Goal: Information Seeking & Learning: Learn about a topic

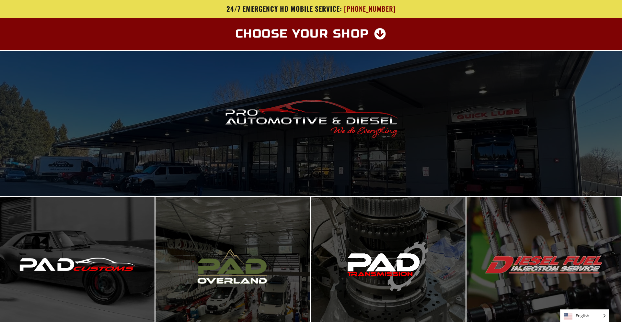
scroll to position [66, 0]
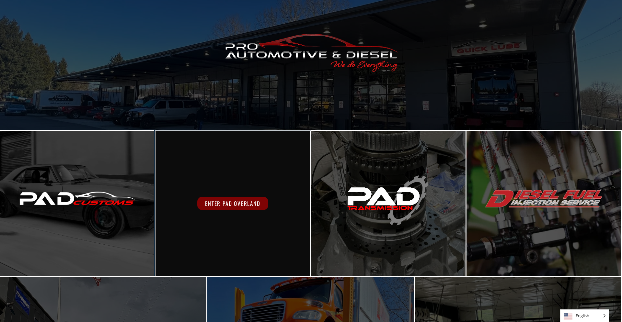
click at [233, 205] on span "Enter PAD Overland" at bounding box center [232, 203] width 71 height 13
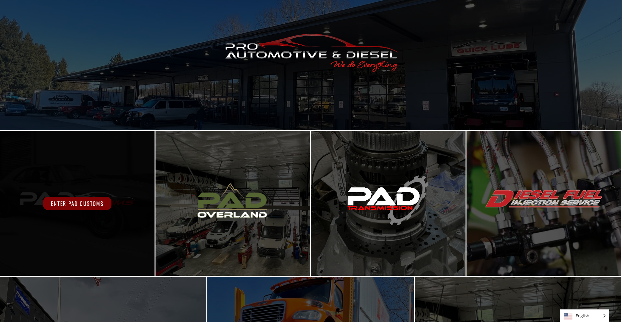
scroll to position [66, 0]
click at [102, 202] on span "Enter PAD Customs" at bounding box center [77, 203] width 68 height 13
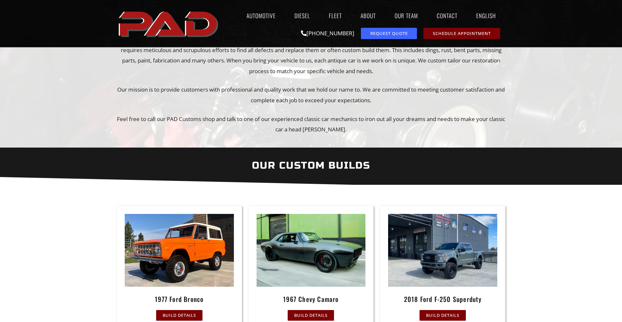
scroll to position [99, 0]
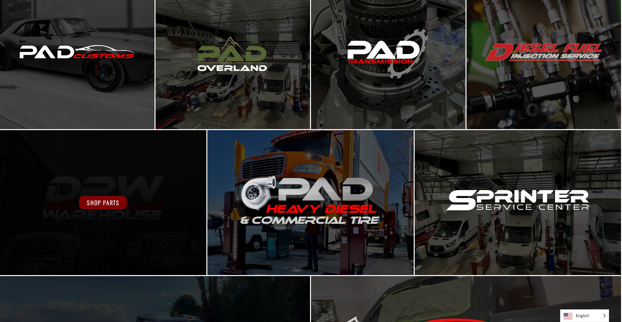
scroll to position [114, 0]
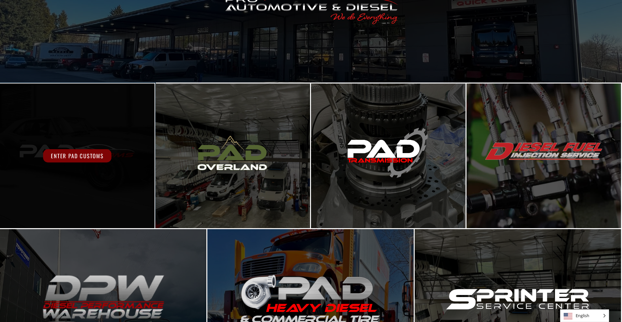
click at [93, 165] on div "Enter PAD Customs" at bounding box center [77, 156] width 154 height 145
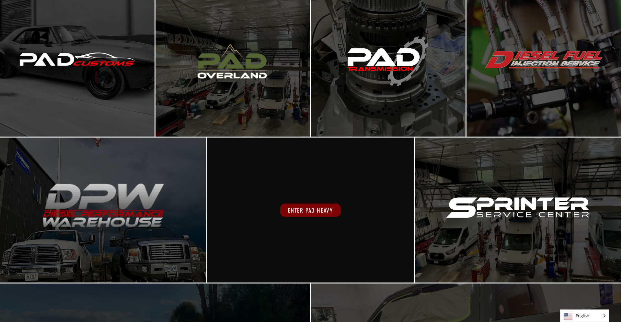
scroll to position [246, 0]
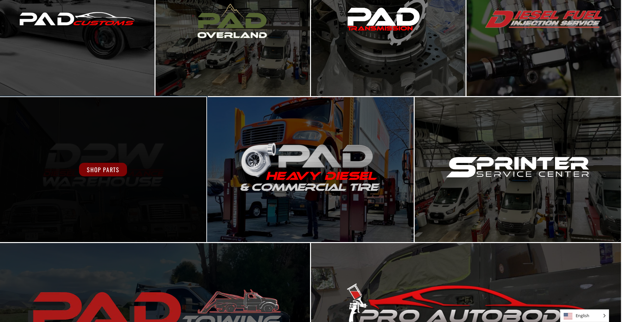
click at [165, 202] on div "Shop Parts" at bounding box center [103, 169] width 206 height 145
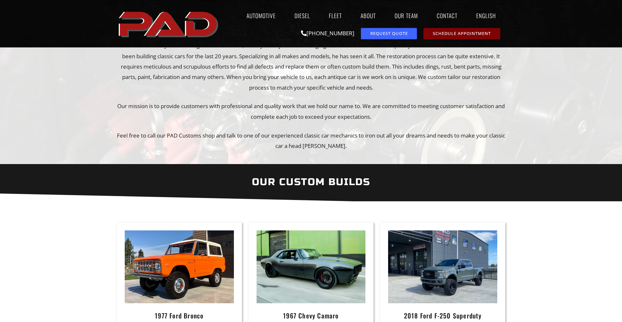
scroll to position [99, 0]
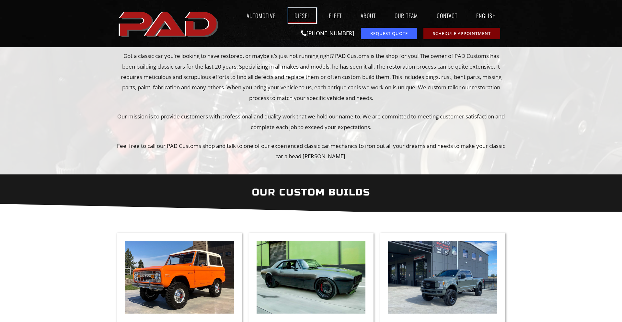
click at [293, 16] on link "Diesel" at bounding box center [302, 15] width 28 height 15
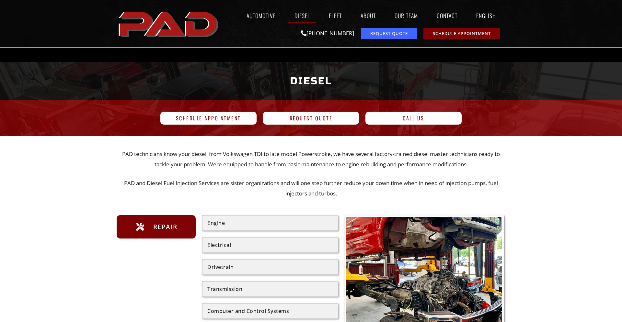
scroll to position [33, 0]
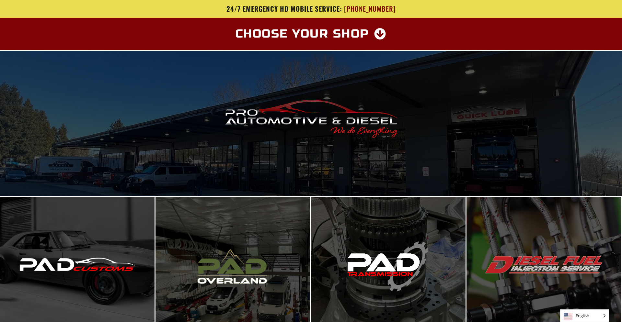
scroll to position [246, 0]
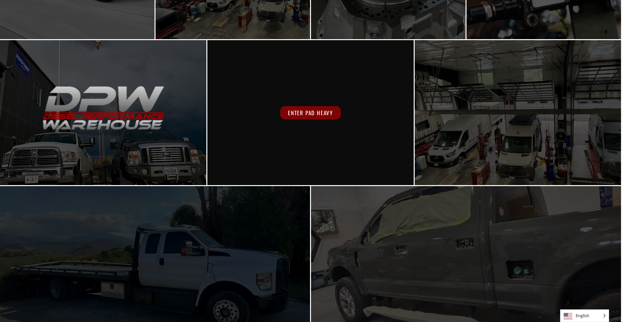
scroll to position [312, 0]
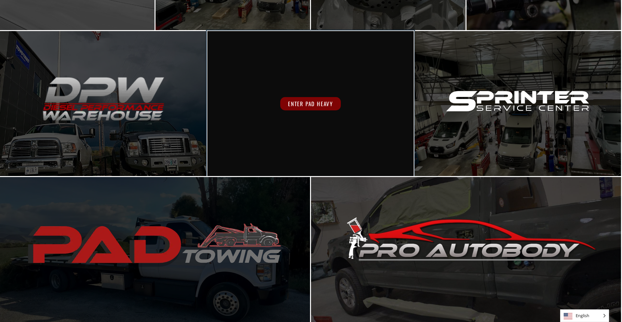
click at [383, 154] on div "Enter PAD Heavy" at bounding box center [310, 103] width 206 height 145
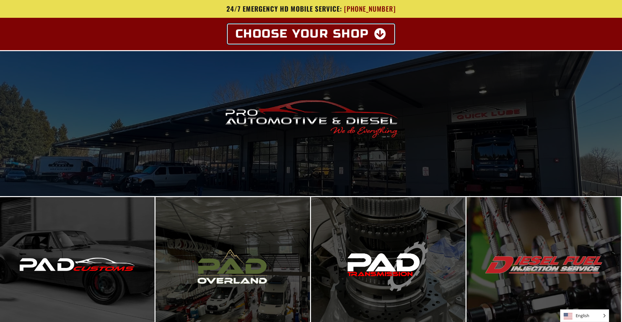
click at [379, 32] on icon at bounding box center [380, 34] width 13 height 12
click at [380, 33] on icon at bounding box center [380, 34] width 13 height 12
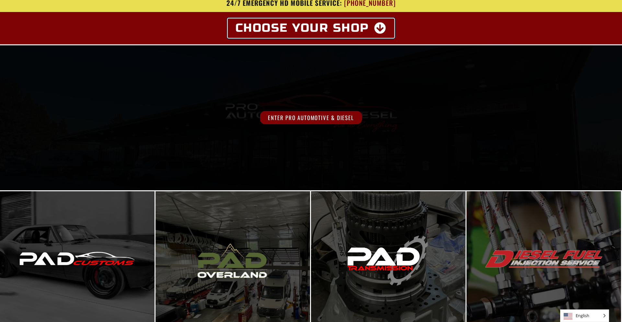
scroll to position [66, 0]
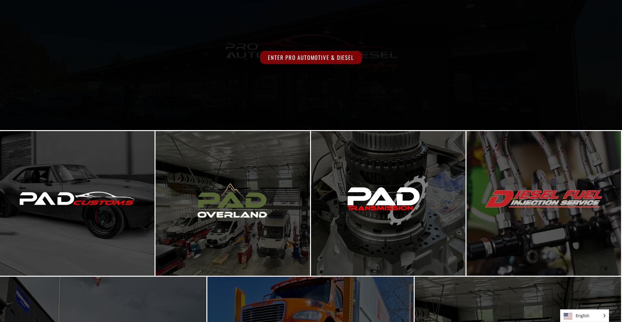
click at [329, 63] on span "Enter Pro Automotive & Diesel" at bounding box center [310, 57] width 101 height 13
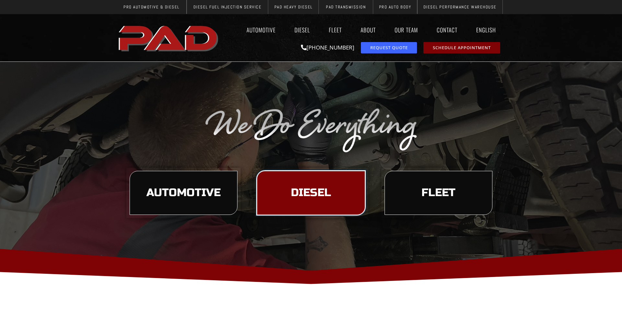
click at [306, 191] on span "Diesel" at bounding box center [311, 192] width 40 height 11
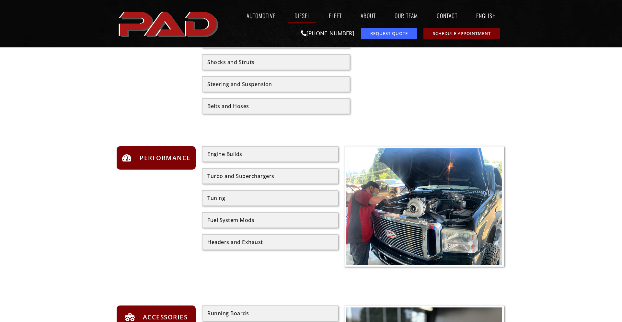
scroll to position [495, 0]
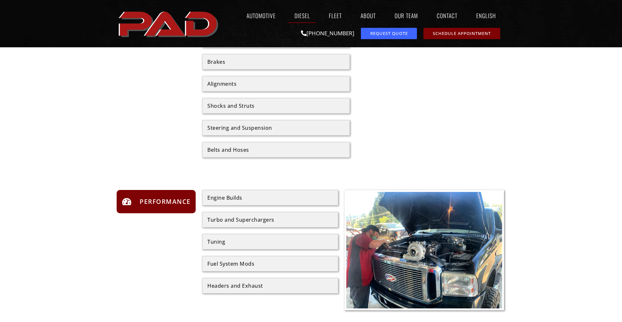
click at [263, 196] on div "Engine Builds" at bounding box center [270, 197] width 126 height 5
click at [175, 202] on span "Performance" at bounding box center [164, 201] width 53 height 10
click at [206, 193] on div "Engine Builds" at bounding box center [270, 198] width 136 height 16
click at [226, 202] on div "Engine Builds" at bounding box center [270, 198] width 136 height 16
click at [231, 215] on div "Turbo and Superchargers" at bounding box center [270, 220] width 136 height 16
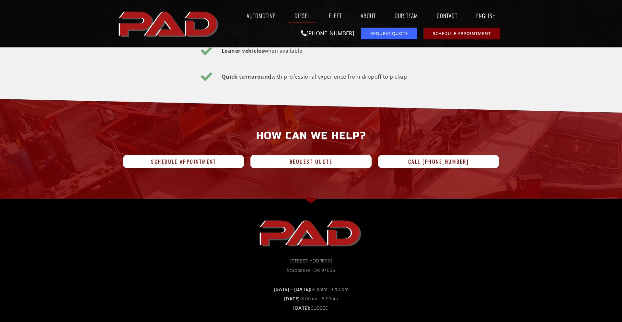
scroll to position [1255, 0]
